Goal: Find specific page/section: Find specific page/section

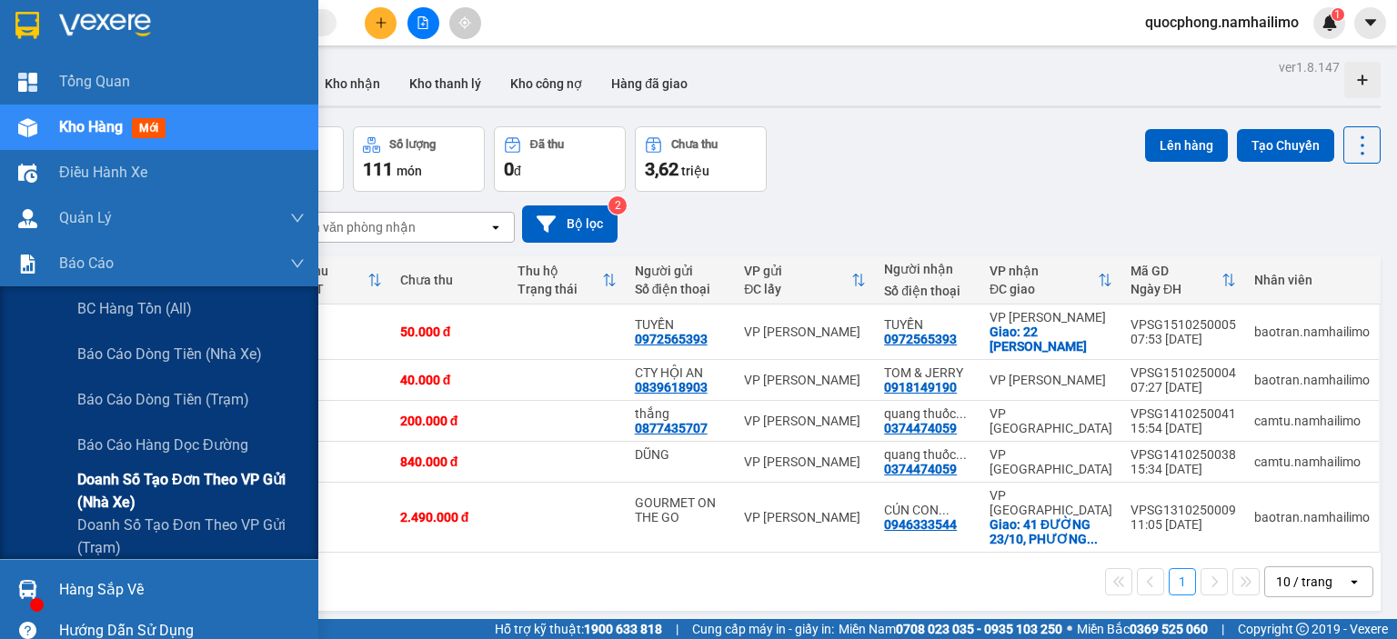
click at [136, 483] on span "Doanh số tạo đơn theo VP gửi (nhà xe)" at bounding box center [190, 490] width 227 height 45
click at [120, 353] on span "Báo cáo dòng tiền (nhà xe)" at bounding box center [170, 354] width 186 height 23
